Goal: Transaction & Acquisition: Subscribe to service/newsletter

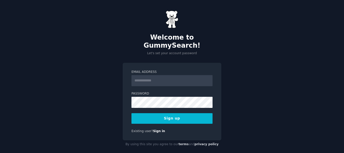
click at [161, 75] on input "Email Address" at bounding box center [171, 80] width 81 height 11
type input "**********"
click at [154, 129] on link "Sign in" at bounding box center [159, 131] width 12 height 4
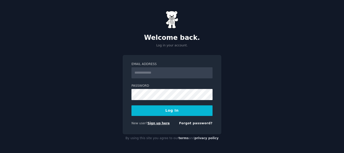
click at [155, 123] on link "Sign up here" at bounding box center [159, 123] width 22 height 4
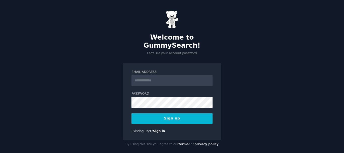
click at [162, 75] on input "Email Address" at bounding box center [171, 80] width 81 height 11
type input "**********"
click at [165, 113] on button "Sign up" at bounding box center [171, 118] width 81 height 11
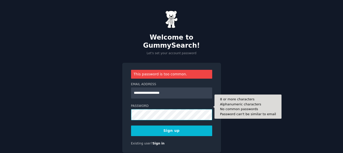
click at [128, 108] on div "**********" at bounding box center [171, 108] width 99 height 90
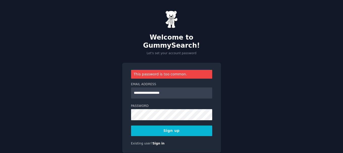
click at [156, 125] on button "Sign up" at bounding box center [171, 130] width 81 height 11
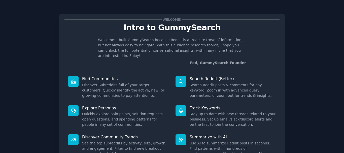
scroll to position [44, 0]
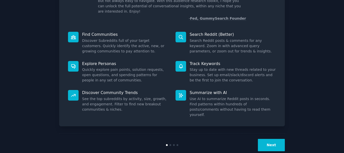
click at [271, 139] on button "Next" at bounding box center [271, 145] width 27 height 12
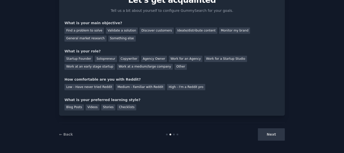
click at [271, 133] on div "Next" at bounding box center [247, 134] width 75 height 12
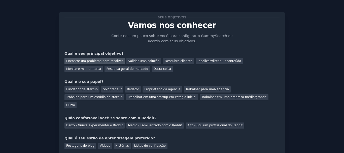
click at [98, 59] on font "Encontre um problema para resolver" at bounding box center [94, 61] width 57 height 4
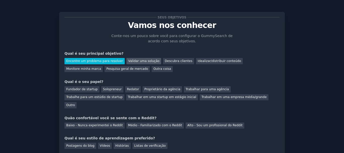
click at [136, 61] on font "Validar uma solução" at bounding box center [143, 61] width 31 height 4
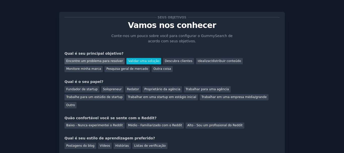
click at [113, 60] on font "Encontre um problema para resolver" at bounding box center [94, 61] width 57 height 4
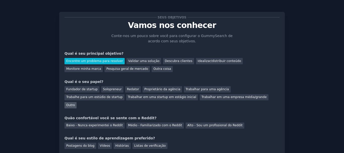
click at [75, 103] on font "Outro" at bounding box center [70, 105] width 9 height 4
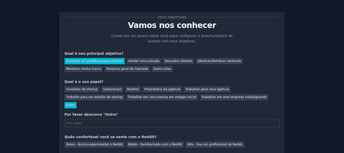
click at [75, 103] on font "Outro" at bounding box center [70, 105] width 9 height 4
click at [184, 91] on div "Trabalhar para uma agência" at bounding box center [207, 89] width 47 height 6
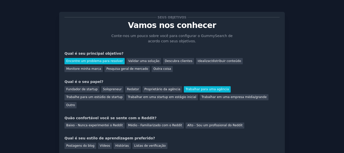
scroll to position [27, 0]
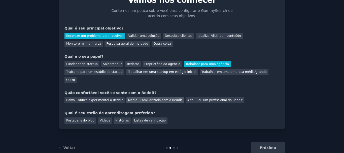
click at [138, 98] on font "Médio - Familiarizado com o Reddit" at bounding box center [155, 100] width 54 height 4
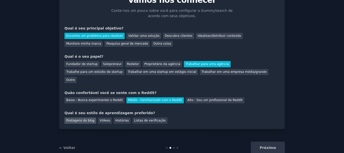
click at [86, 119] on font "Postagens do blog" at bounding box center [80, 121] width 28 height 4
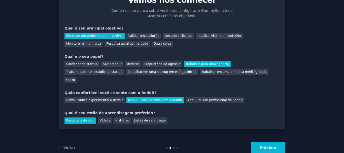
click at [272, 146] on font "Próximo" at bounding box center [268, 148] width 16 height 4
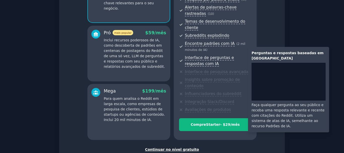
scroll to position [103, 0]
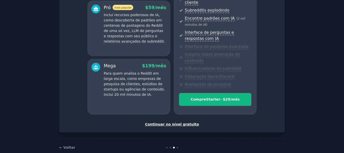
click at [177, 122] on font "Continuar no nível gratuito" at bounding box center [172, 124] width 54 height 4
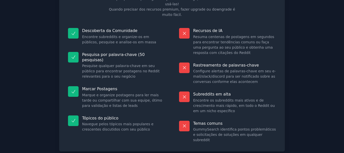
scroll to position [64, 0]
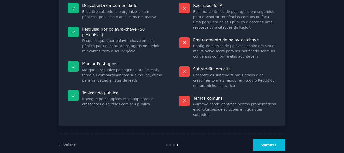
click at [268, 143] on font "Vamos!" at bounding box center [268, 145] width 15 height 4
